Goal: Task Accomplishment & Management: Use online tool/utility

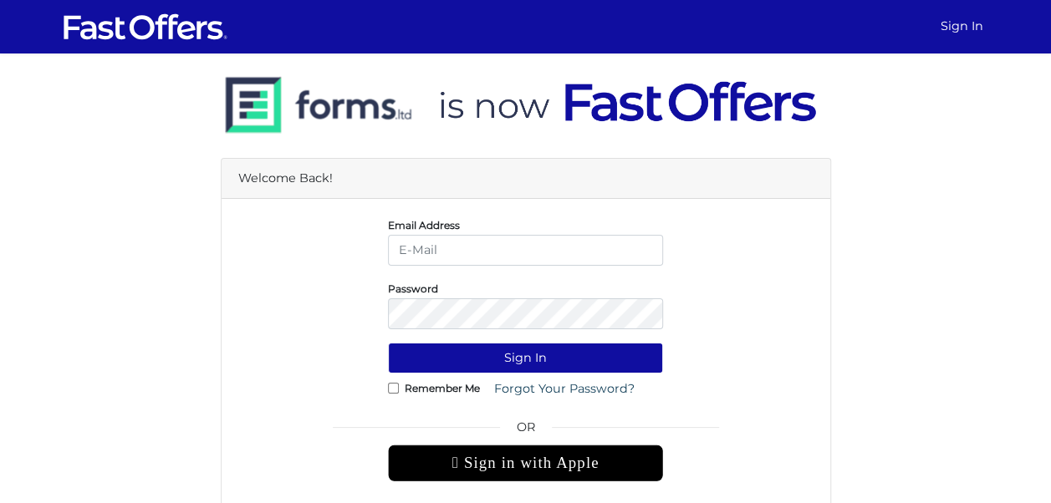
click at [635, 482] on form "Email Address Password Sign In Remember Me OR" at bounding box center [525, 407] width 575 height 382
click at [518, 237] on input "email" at bounding box center [525, 250] width 275 height 31
type input "christiangarcia@property.ca"
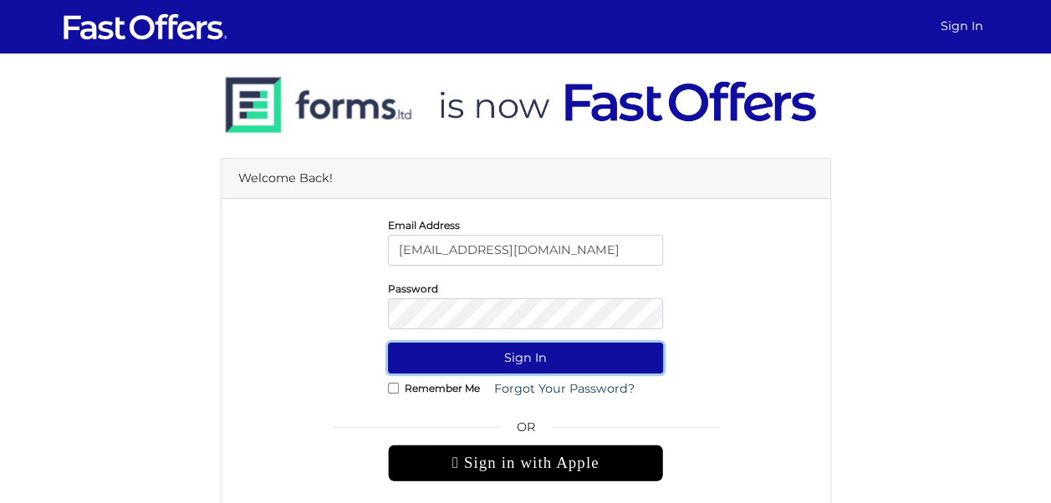
click at [531, 350] on button "Sign In" at bounding box center [525, 358] width 275 height 31
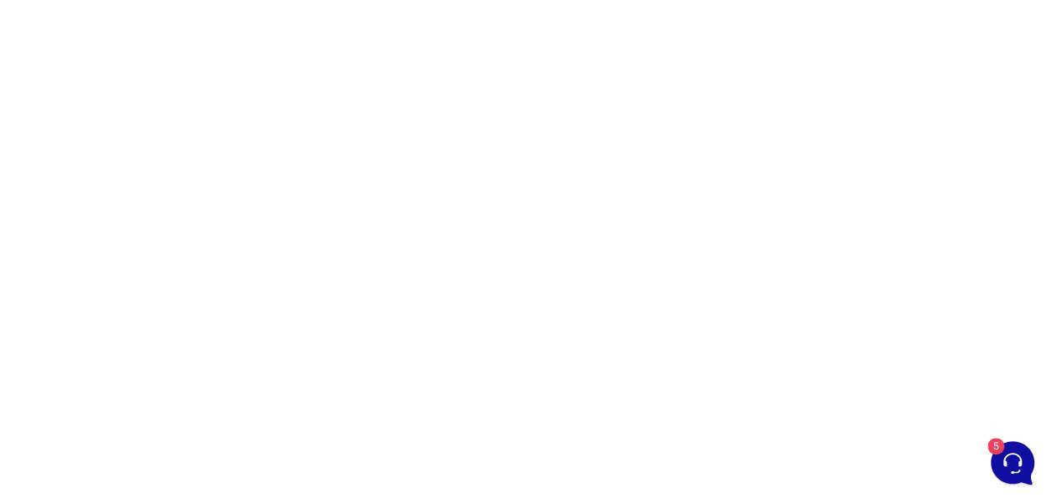
scroll to position [231, 0]
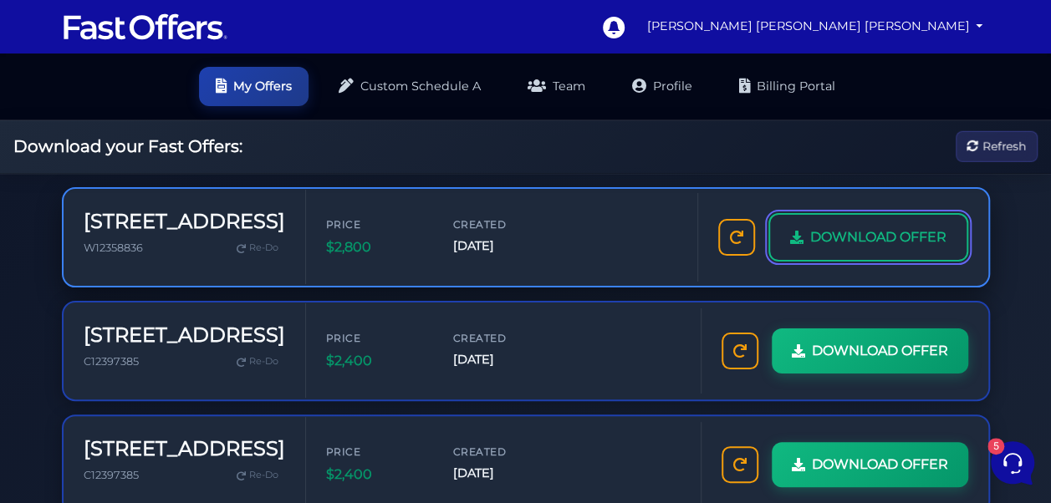
click at [898, 219] on link "DOWNLOAD OFFER" at bounding box center [868, 237] width 200 height 48
